Goal: Information Seeking & Learning: Understand process/instructions

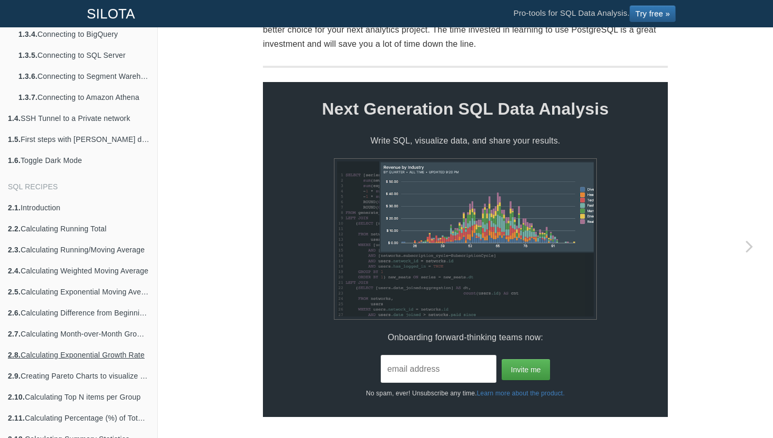
scroll to position [89, 0]
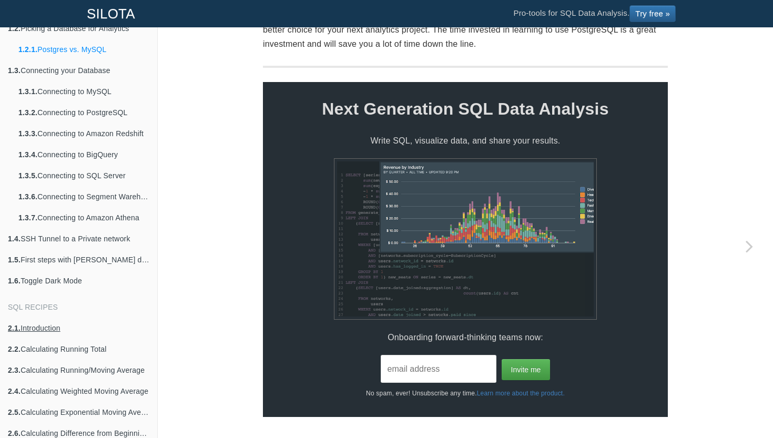
click at [35, 330] on link "2.1. Introduction" at bounding box center [78, 327] width 157 height 21
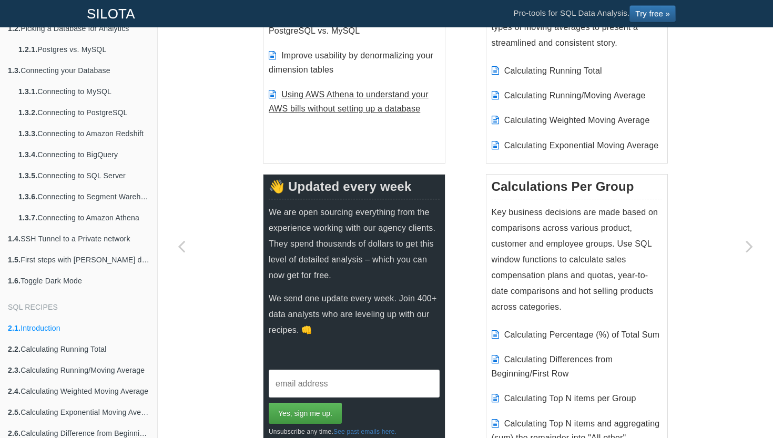
scroll to position [335, 0]
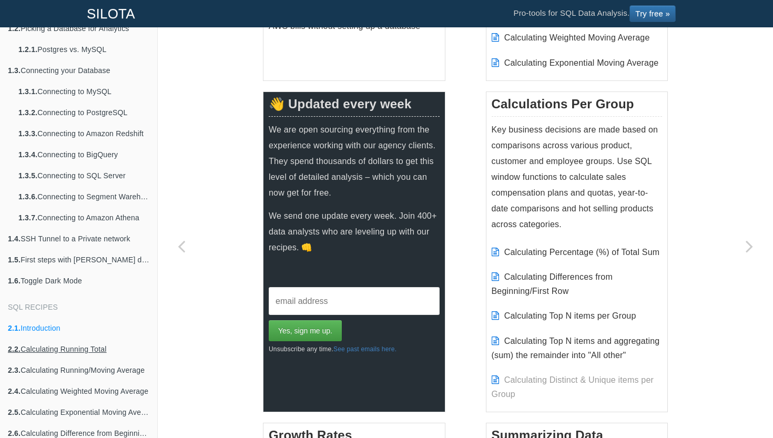
click at [51, 348] on link "2.2. Calculating Running Total" at bounding box center [78, 349] width 157 height 21
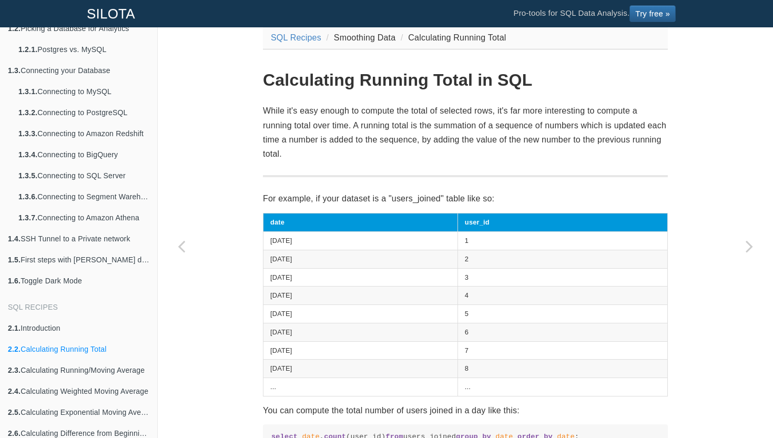
scroll to position [56, 0]
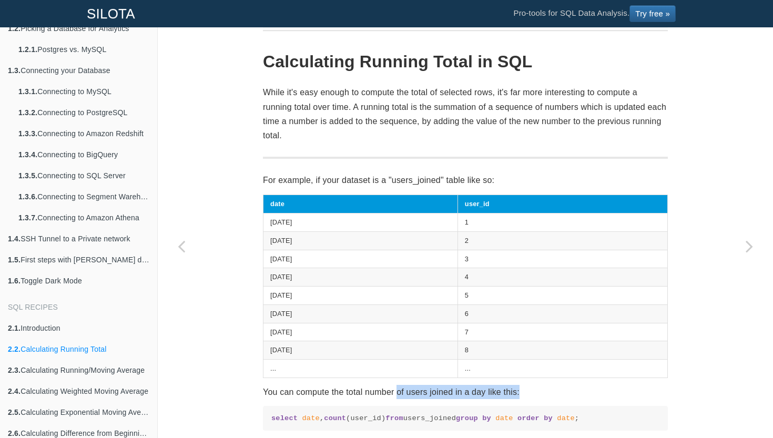
drag, startPoint x: 397, startPoint y: 386, endPoint x: 531, endPoint y: 388, distance: 134.1
click at [531, 390] on p "You can compute the total number of users joined in a day like this:" at bounding box center [465, 392] width 405 height 14
click at [531, 389] on p "You can compute the total number of users joined in a day like this:" at bounding box center [465, 392] width 405 height 14
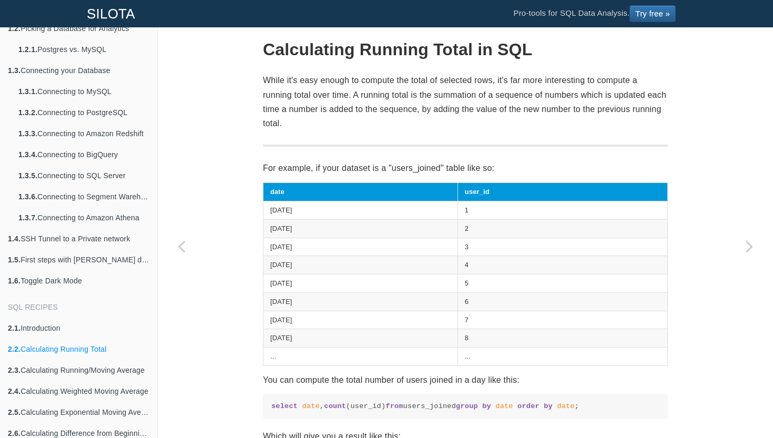
drag, startPoint x: 327, startPoint y: 402, endPoint x: 389, endPoint y: 402, distance: 62.0
click at [389, 402] on code "select date , count (user_id) from users_joined group by date order by date ;" at bounding box center [465, 406] width 388 height 10
drag, startPoint x: 272, startPoint y: 413, endPoint x: 330, endPoint y: 413, distance: 57.3
click at [330, 411] on code "select date , count (user_id) from users_joined group by date order by date ;" at bounding box center [465, 406] width 388 height 10
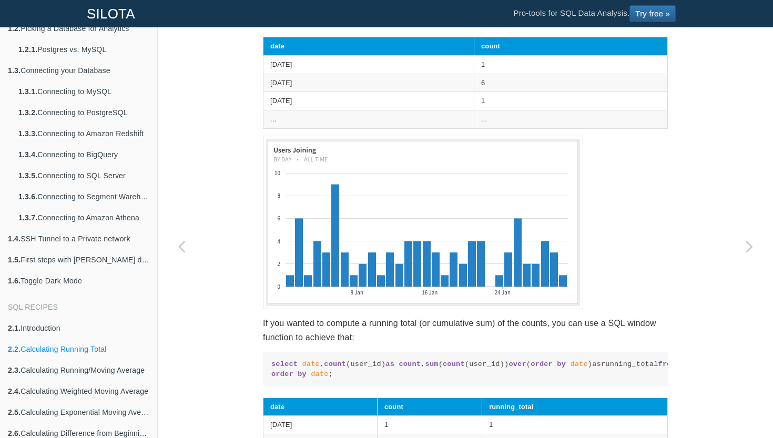
scroll to position [486, 0]
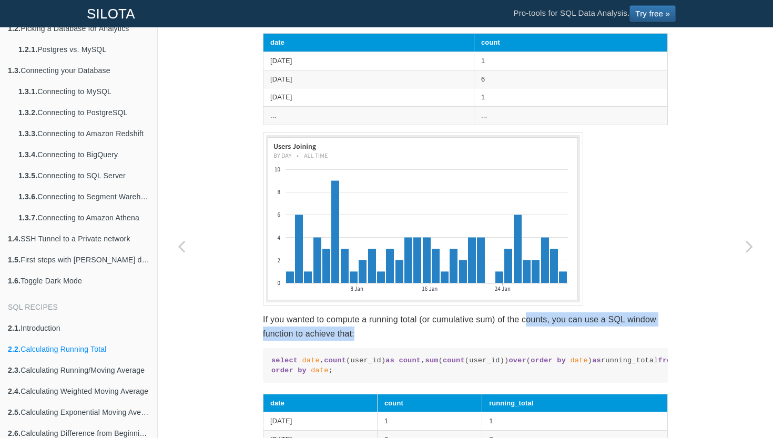
drag, startPoint x: 529, startPoint y: 324, endPoint x: 609, endPoint y: 343, distance: 82.6
click at [609, 341] on p "If you wanted to compute a running total (or cumulative sum) of the counts, you…" at bounding box center [465, 326] width 405 height 28
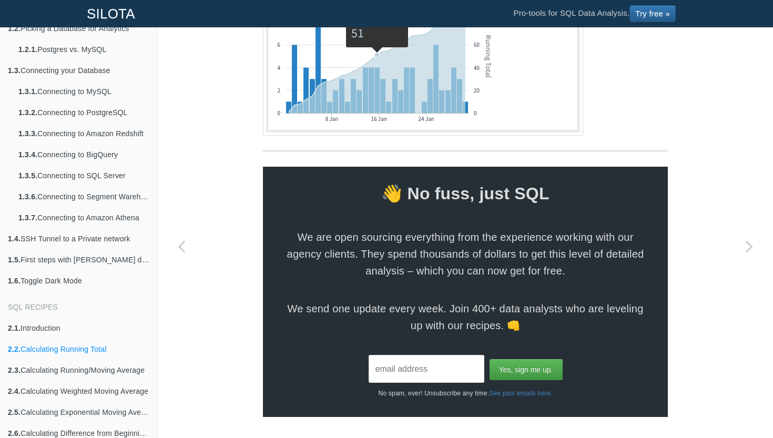
scroll to position [1055, 0]
click at [74, 369] on link "2.3. Calculating Running/Moving Average" at bounding box center [78, 370] width 157 height 21
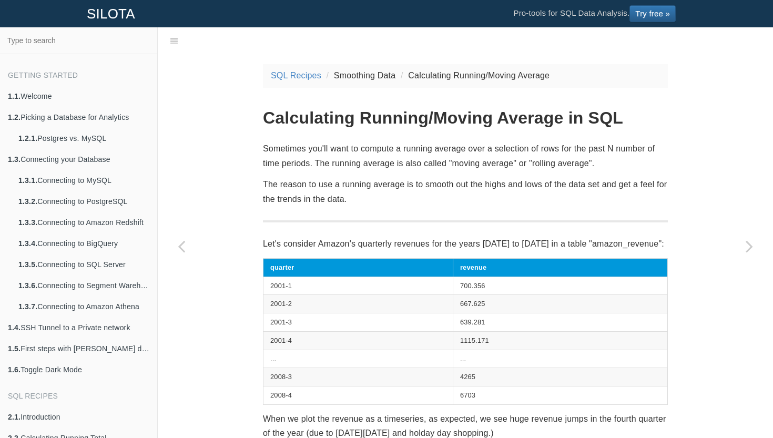
scroll to position [26, 0]
